Goal: Task Accomplishment & Management: Manage account settings

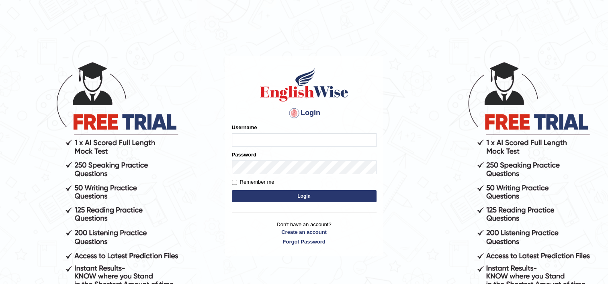
type input "Christa"
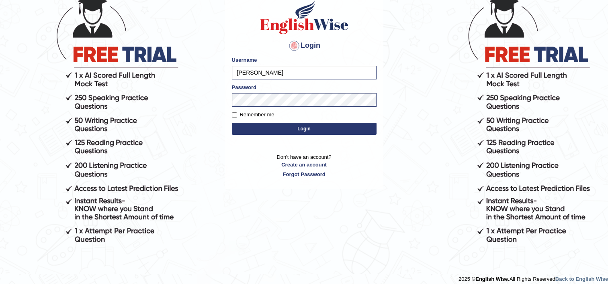
scroll to position [74, 0]
